Goal: Task Accomplishment & Management: Use online tool/utility

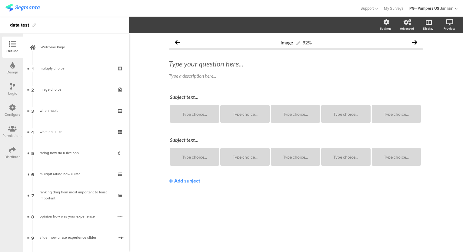
scroll to position [308, 0]
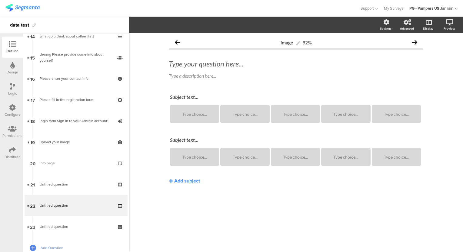
click at [12, 111] on div at bounding box center [12, 108] width 7 height 8
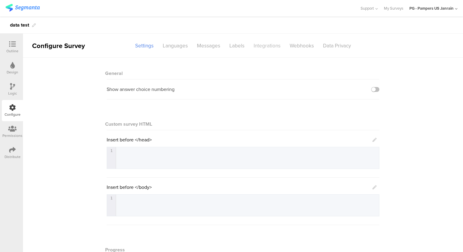
click at [263, 44] on div "Integrations" at bounding box center [267, 46] width 36 height 11
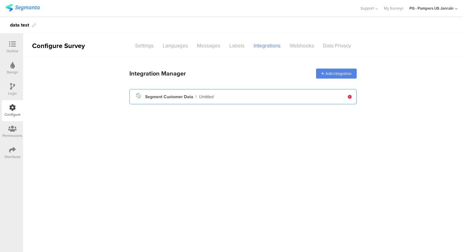
click at [247, 97] on div "Segment icon Created with Sketch. Segment Customer Data | Untitled" at bounding box center [239, 97] width 210 height 10
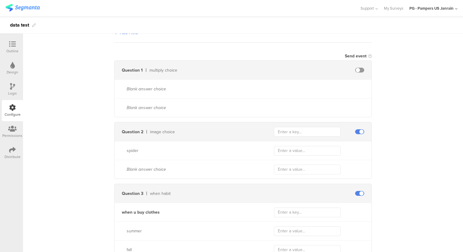
scroll to position [147, 0]
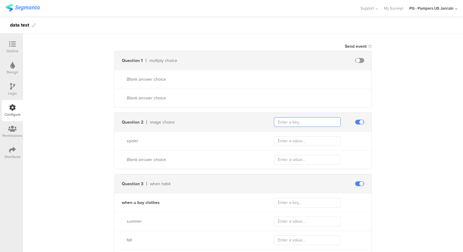
click at [281, 123] on input "text" at bounding box center [307, 122] width 67 height 10
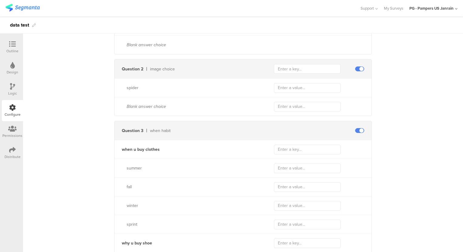
scroll to position [193, 0]
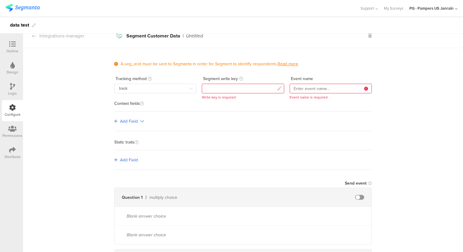
scroll to position [0, 0]
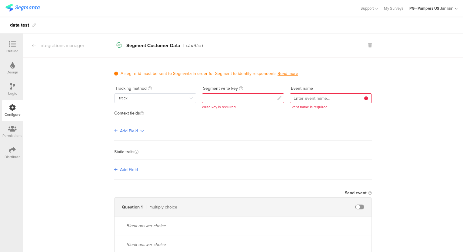
click at [11, 44] on icon at bounding box center [12, 44] width 7 height 7
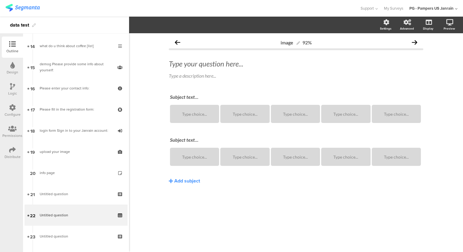
scroll to position [349, 0]
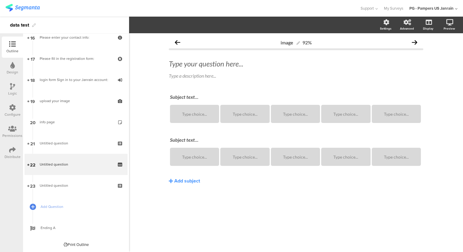
click at [8, 110] on div "Configure" at bounding box center [12, 110] width 21 height 21
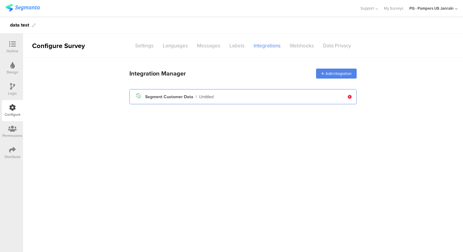
click at [233, 99] on div "Segment icon Created with Sketch. Segment Customer Data | Untitled" at bounding box center [239, 97] width 210 height 10
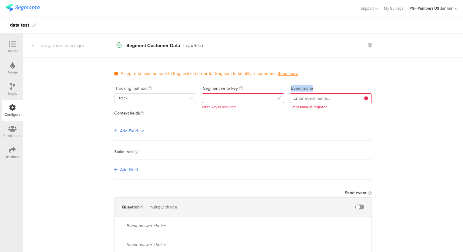
drag, startPoint x: 287, startPoint y: 88, endPoint x: 318, endPoint y: 85, distance: 31.0
click at [318, 85] on div "Tracking method track track identify Update Segment write key Cancel Save Segme…" at bounding box center [242, 94] width 257 height 20
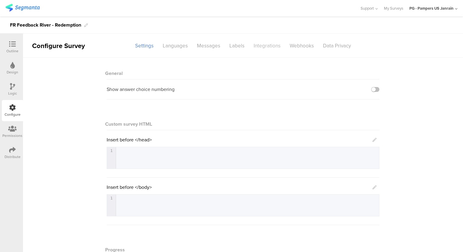
click at [253, 49] on div "Integrations" at bounding box center [267, 46] width 36 height 11
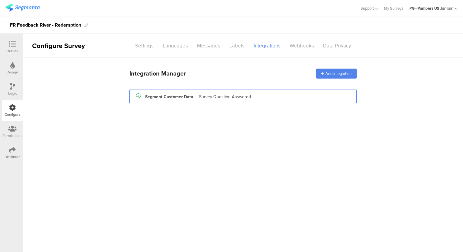
click at [258, 100] on div "Segment icon Created with Sketch. Segment Customer Data | Survey Question Answe…" at bounding box center [242, 97] width 217 height 10
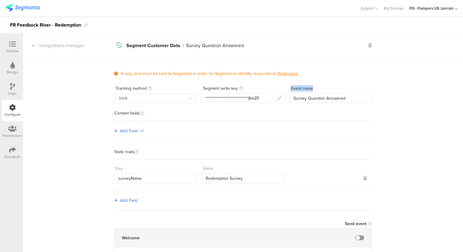
drag, startPoint x: 287, startPoint y: 89, endPoint x: 320, endPoint y: 88, distance: 33.0
click at [320, 88] on div "Event name" at bounding box center [330, 89] width 82 height 10
click at [114, 182] on input "surveyName" at bounding box center [155, 179] width 82 height 10
drag, startPoint x: 113, startPoint y: 182, endPoint x: 166, endPoint y: 178, distance: 53.1
click at [166, 178] on input "surveyName" at bounding box center [155, 179] width 82 height 10
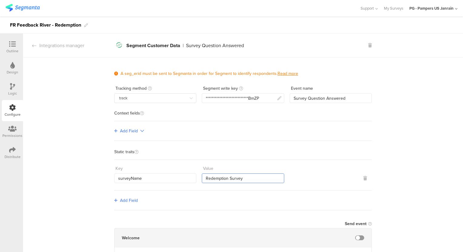
click at [208, 178] on input "Redemption Survey" at bounding box center [243, 179] width 82 height 10
click at [241, 189] on div "Key surveyName Value Redemption Survey" at bounding box center [242, 175] width 257 height 31
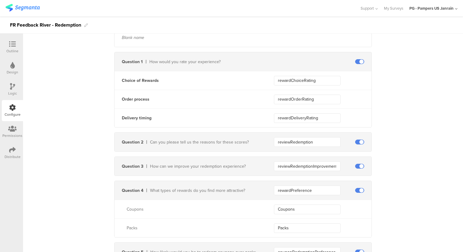
scroll to position [221, 0]
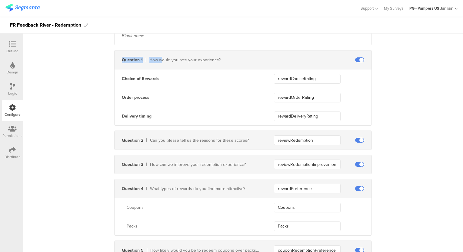
drag, startPoint x: 119, startPoint y: 60, endPoint x: 158, endPoint y: 61, distance: 39.1
click at [158, 61] on div "Question 1 How would you rate your experience?" at bounding box center [186, 60] width 145 height 6
click at [349, 99] on div "rewardOrderRating" at bounding box center [322, 98] width 97 height 10
drag, startPoint x: 316, startPoint y: 77, endPoint x: 265, endPoint y: 74, distance: 51.5
click at [265, 74] on div "Choice of Rewards rewardChoiceRating" at bounding box center [242, 78] width 257 height 19
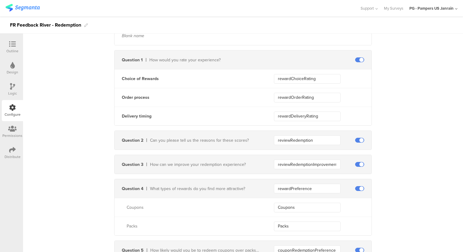
click at [376, 91] on div "**********" at bounding box center [243, 73] width 440 height 472
click at [411, 70] on div "**********" at bounding box center [243, 73] width 440 height 472
click at [395, 94] on div "**********" at bounding box center [243, 73] width 440 height 472
drag, startPoint x: 321, startPoint y: 79, endPoint x: 265, endPoint y: 82, distance: 56.4
click at [265, 82] on div "Choice of Rewards rewardChoiceRating" at bounding box center [242, 78] width 257 height 19
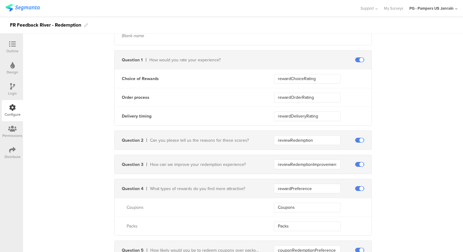
click at [416, 89] on div "**********" at bounding box center [243, 73] width 440 height 472
drag, startPoint x: 274, startPoint y: 79, endPoint x: 341, endPoint y: 77, distance: 66.6
click at [341, 77] on div "rewardChoiceRating" at bounding box center [322, 79] width 97 height 10
click at [414, 111] on div "**********" at bounding box center [243, 73] width 440 height 472
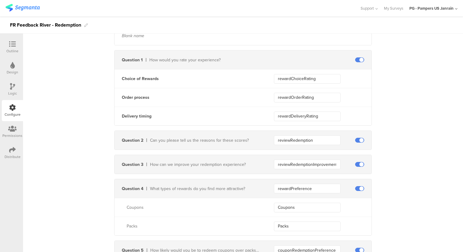
drag, startPoint x: 17, startPoint y: 13, endPoint x: 63, endPoint y: 82, distance: 83.0
click at [63, 82] on div "**********" at bounding box center [243, 73] width 440 height 472
click at [33, 122] on div "**********" at bounding box center [243, 73] width 440 height 472
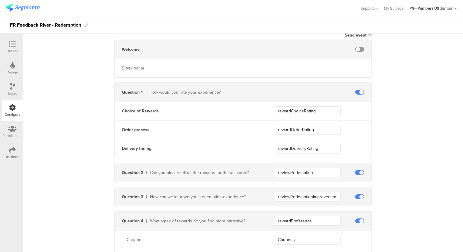
scroll to position [189, 0]
drag, startPoint x: 274, startPoint y: 111, endPoint x: 315, endPoint y: 113, distance: 41.9
click at [315, 113] on input "rewardChoiceRating" at bounding box center [307, 112] width 67 height 10
click at [234, 118] on div "Choice of Rewards rewardChoiceRating" at bounding box center [242, 111] width 257 height 19
click at [61, 62] on div "**********" at bounding box center [243, 105] width 440 height 472
